Goal: Obtain resource: Download file/media

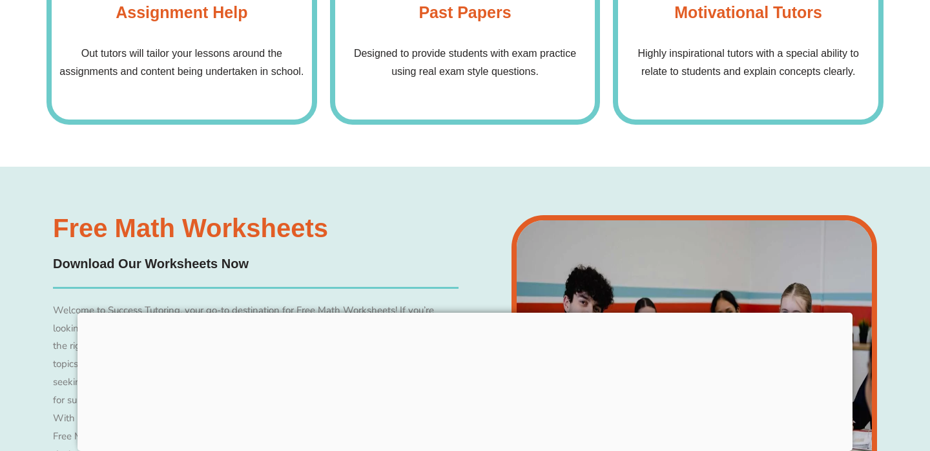
scroll to position [5213, 0]
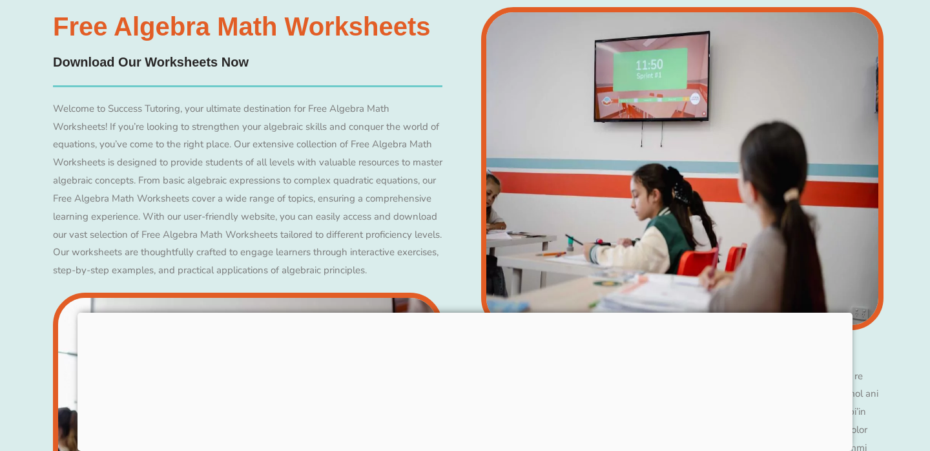
scroll to position [6296, 0]
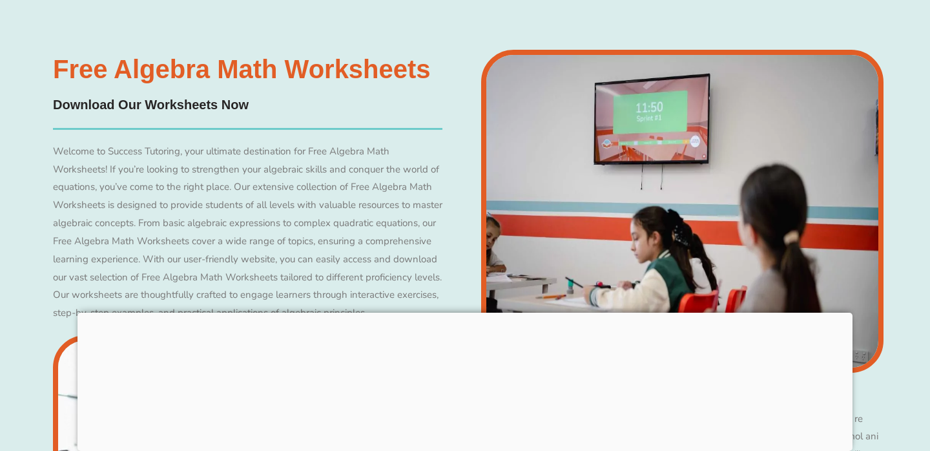
click at [206, 105] on h4 "Download Our Worksheets Now" at bounding box center [247, 105] width 389 height 20
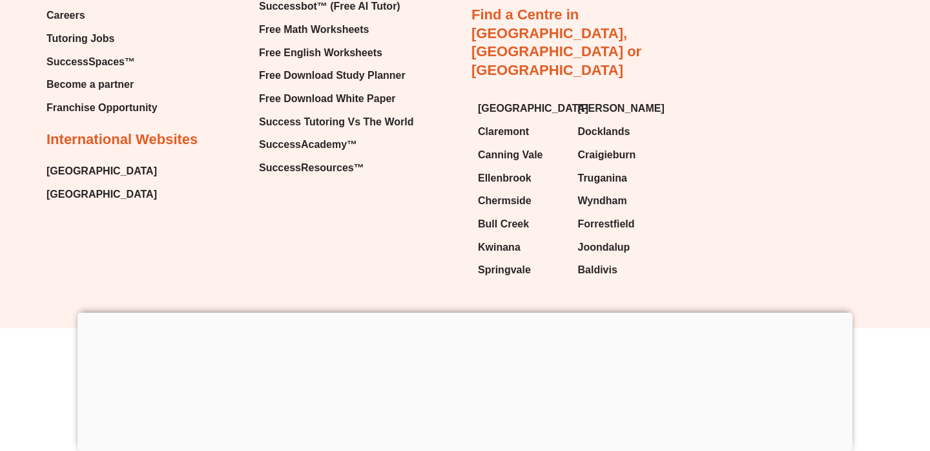
scroll to position [9897, 0]
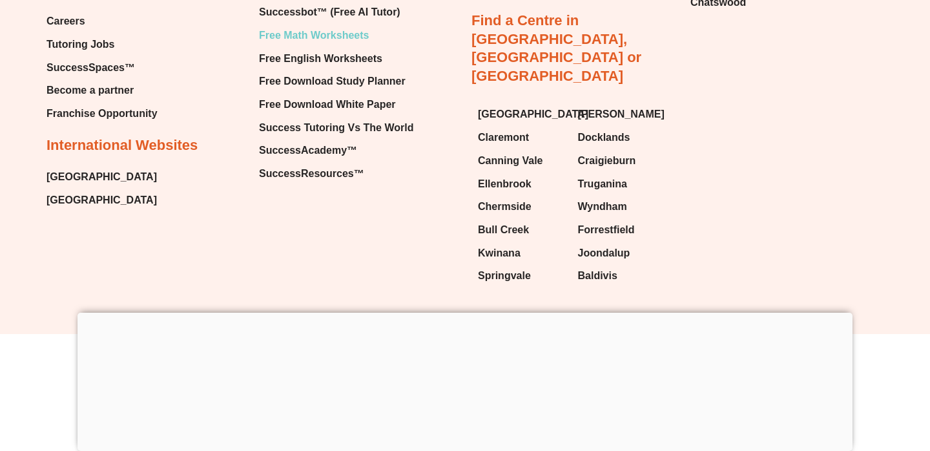
click at [331, 45] on span "Free Math Worksheets" at bounding box center [314, 35] width 110 height 19
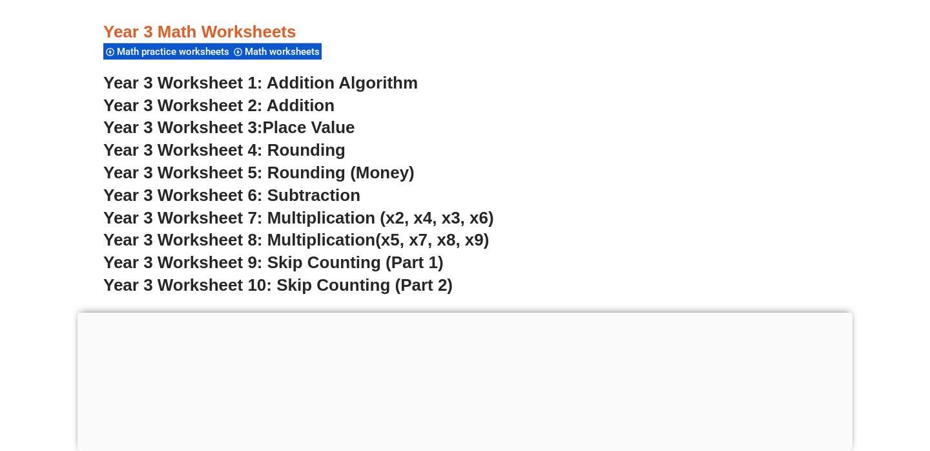
scroll to position [1894, 0]
click at [220, 128] on span "Year 3 Worksheet 3:" at bounding box center [183, 126] width 160 height 19
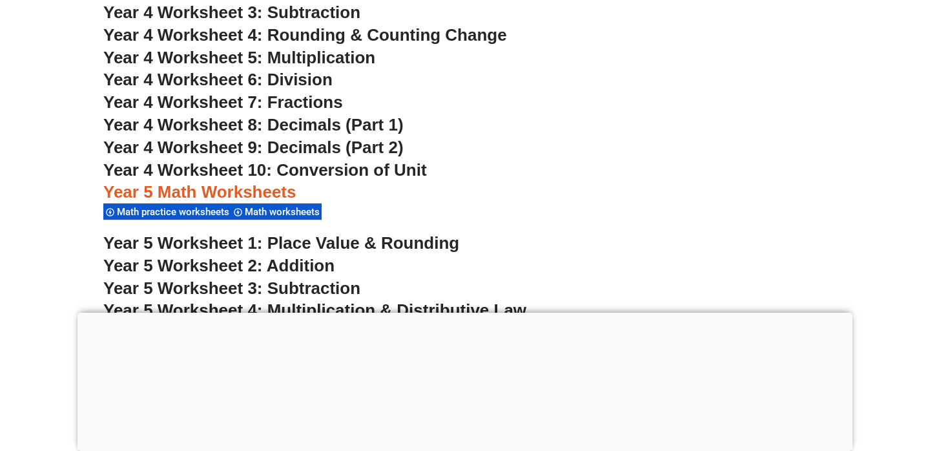
scroll to position [2299, 0]
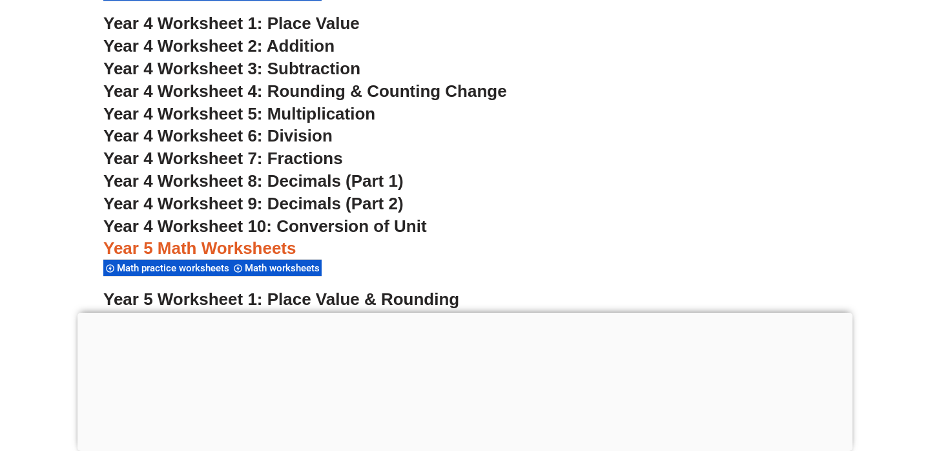
click at [223, 156] on span "Year 4 Worksheet 7: Fractions" at bounding box center [223, 158] width 240 height 19
